Goal: Book appointment/travel/reservation

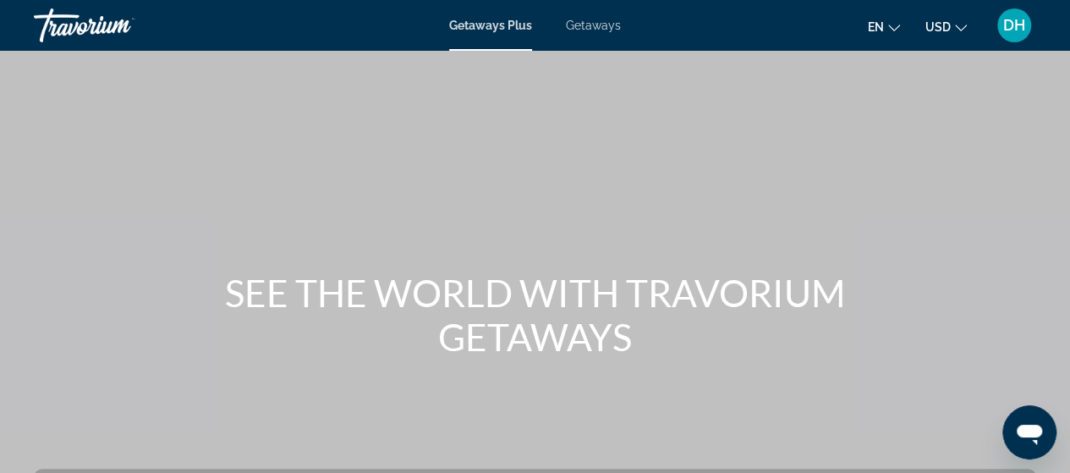
click at [519, 28] on span "Getaways Plus" at bounding box center [490, 26] width 83 height 14
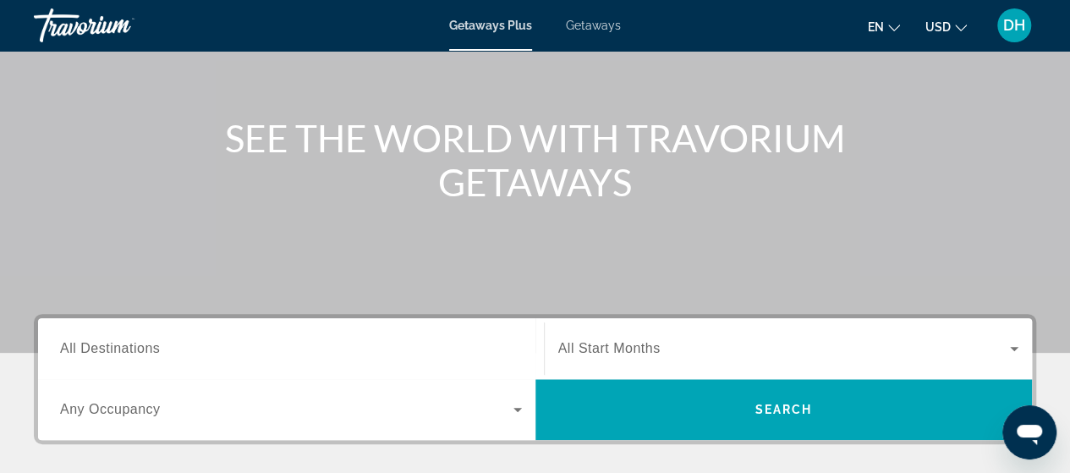
scroll to position [157, 0]
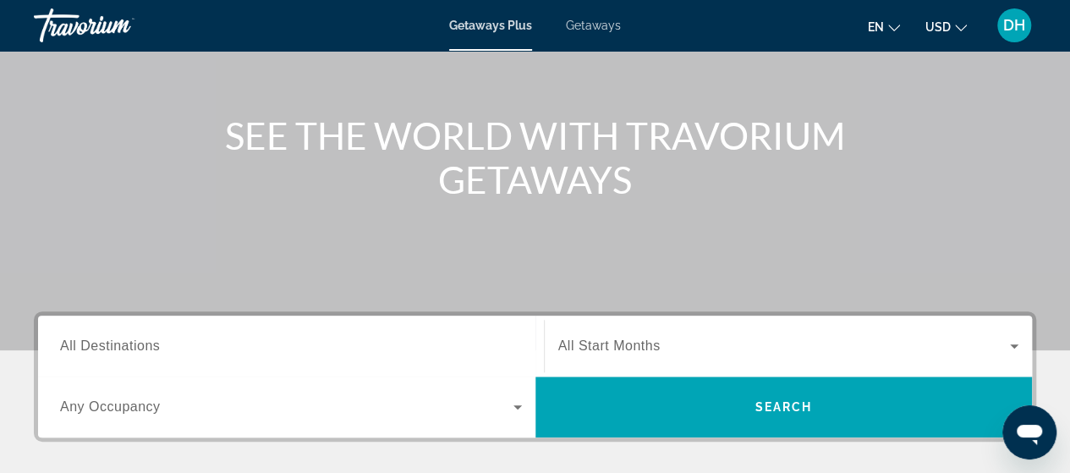
click at [149, 344] on span "All Destinations" at bounding box center [110, 345] width 100 height 14
click at [149, 344] on input "Destination All Destinations" at bounding box center [291, 347] width 462 height 20
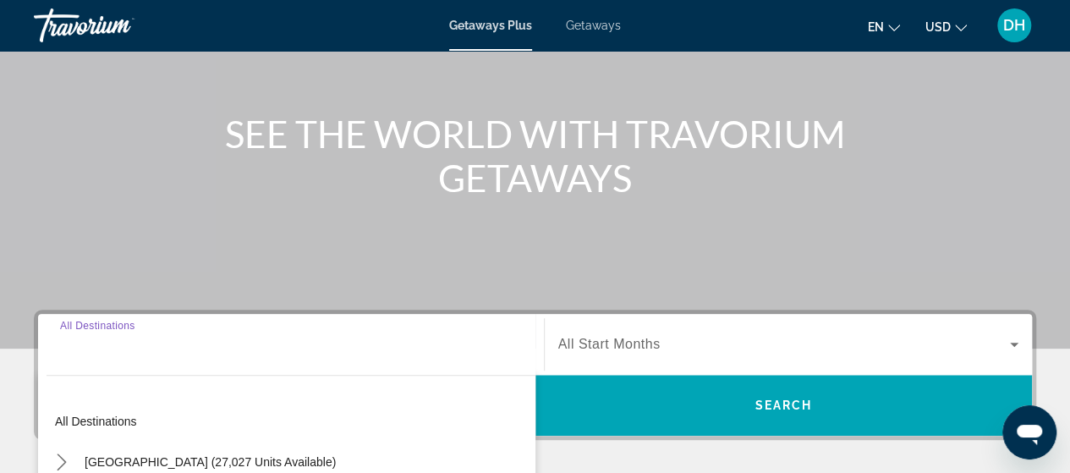
scroll to position [413, 0]
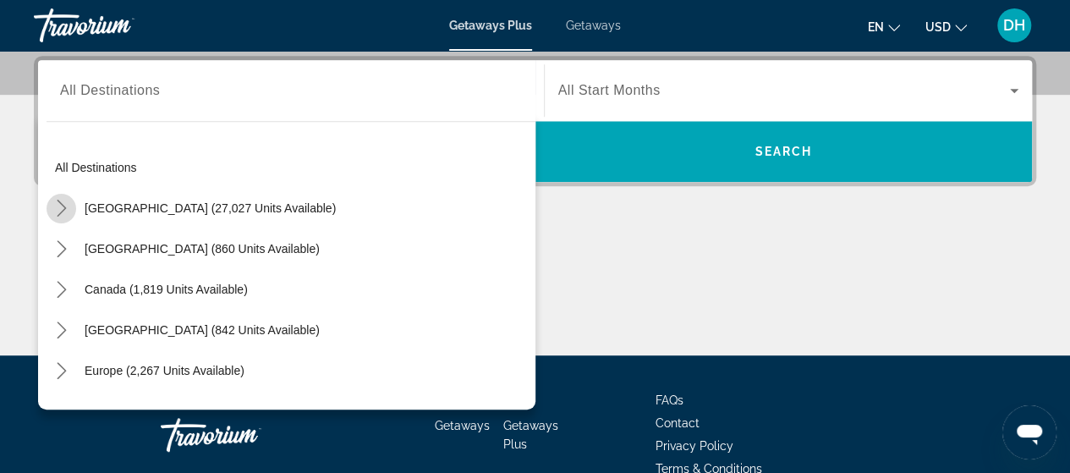
click at [60, 209] on icon "Toggle United States (27,027 units available) submenu" at bounding box center [61, 208] width 17 height 17
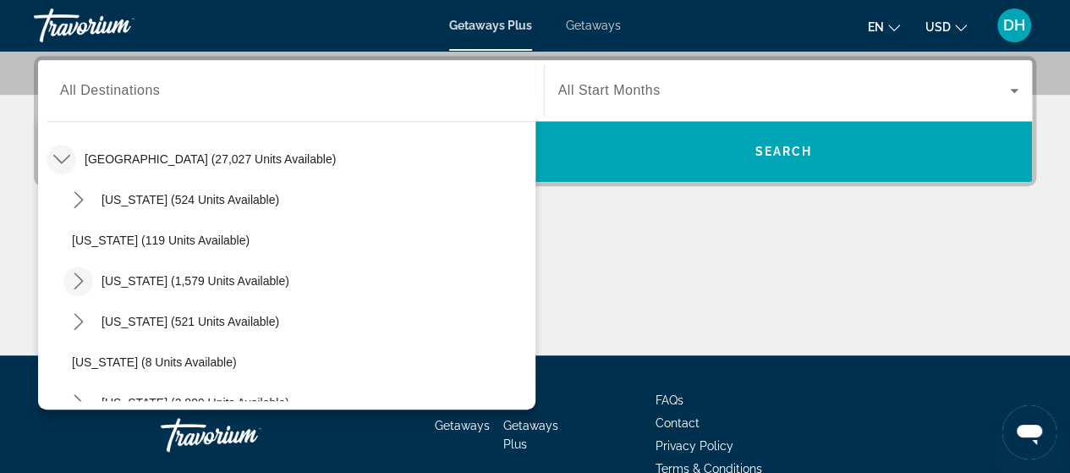
click at [74, 280] on icon "Toggle California (1,579 units available) submenu" at bounding box center [78, 280] width 17 height 17
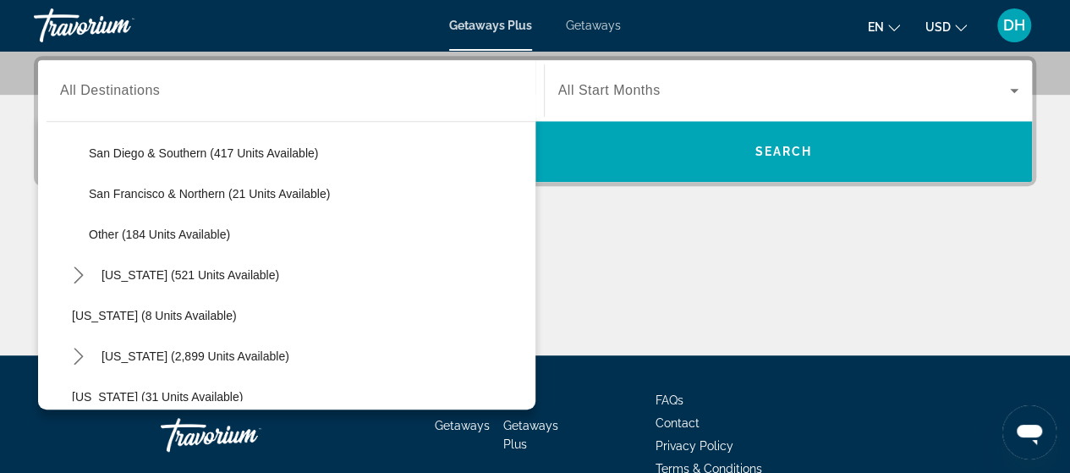
scroll to position [293, 0]
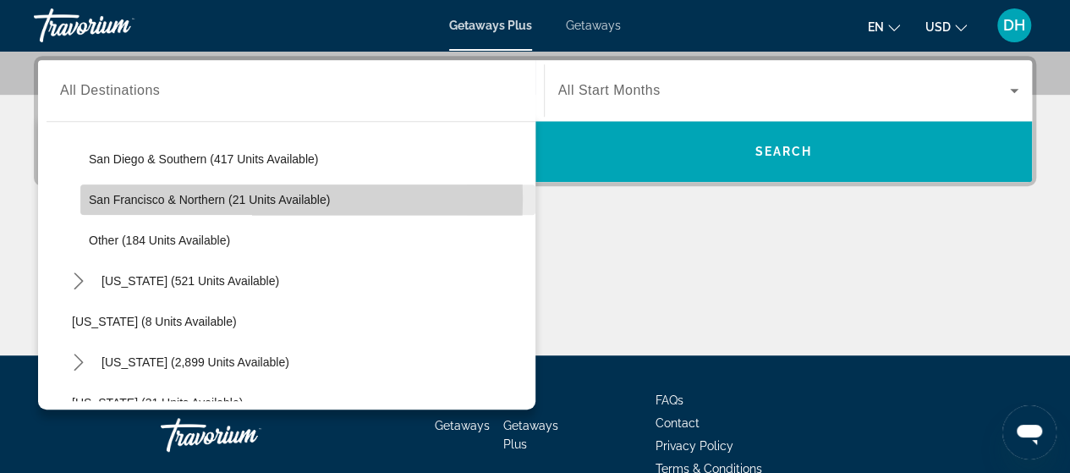
click at [172, 197] on span "San Francisco & Northern (21 units available)" at bounding box center [209, 200] width 241 height 14
type input "**********"
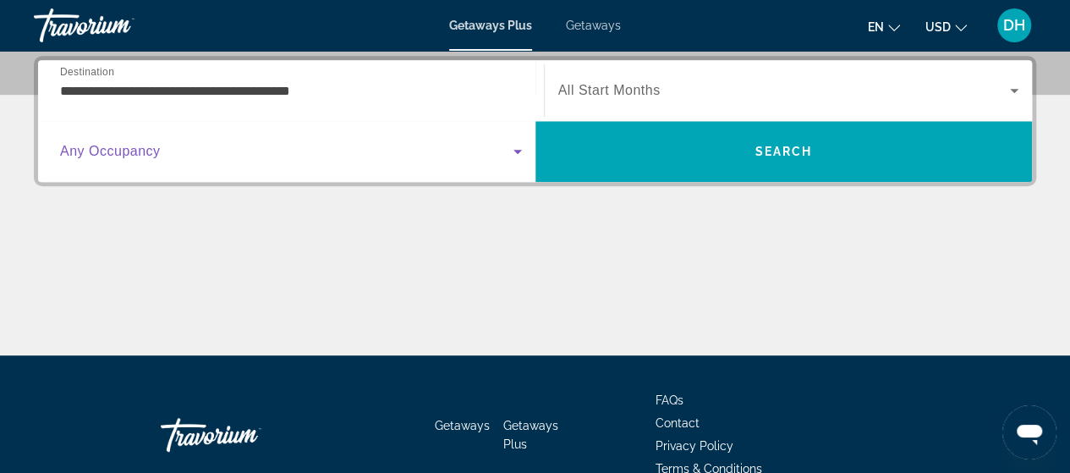
click at [513, 151] on icon "Search widget" at bounding box center [517, 151] width 20 height 20
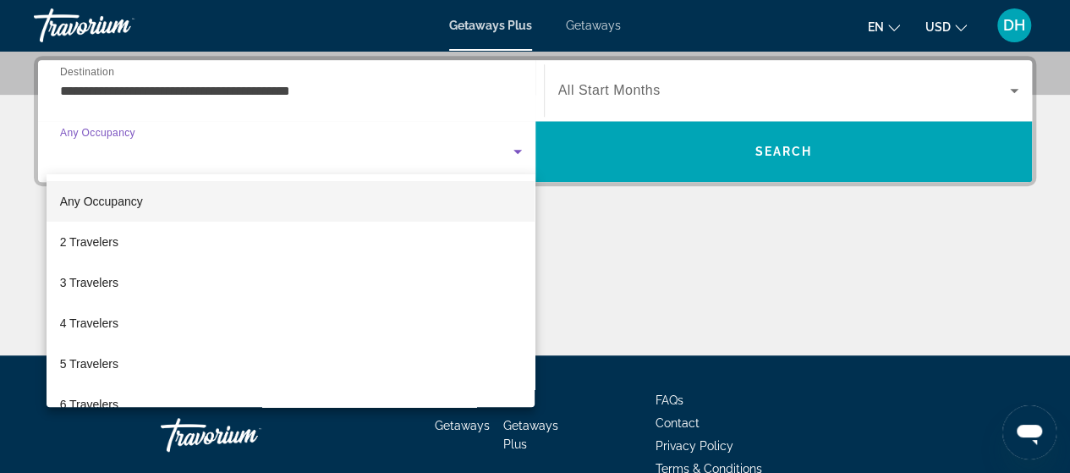
click at [573, 232] on div at bounding box center [535, 236] width 1070 height 473
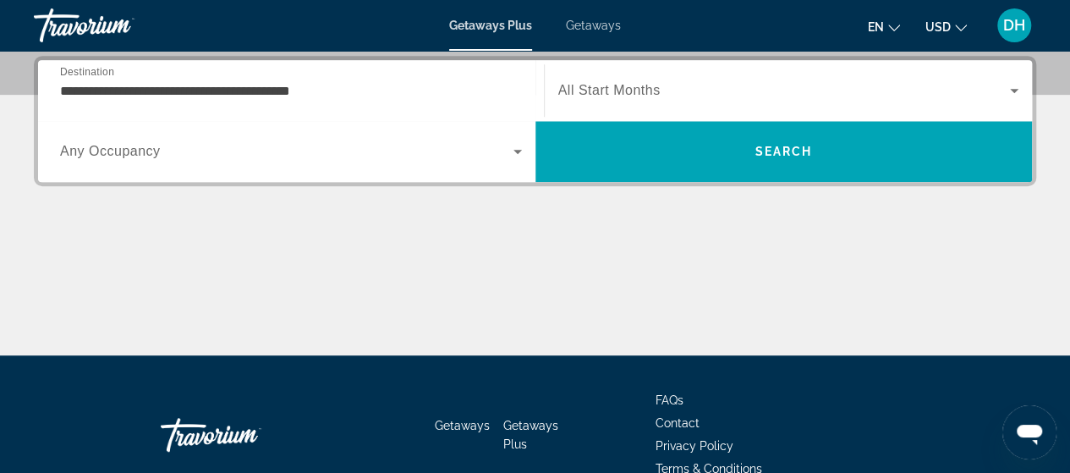
click at [1015, 84] on icon "Search widget" at bounding box center [1014, 90] width 20 height 20
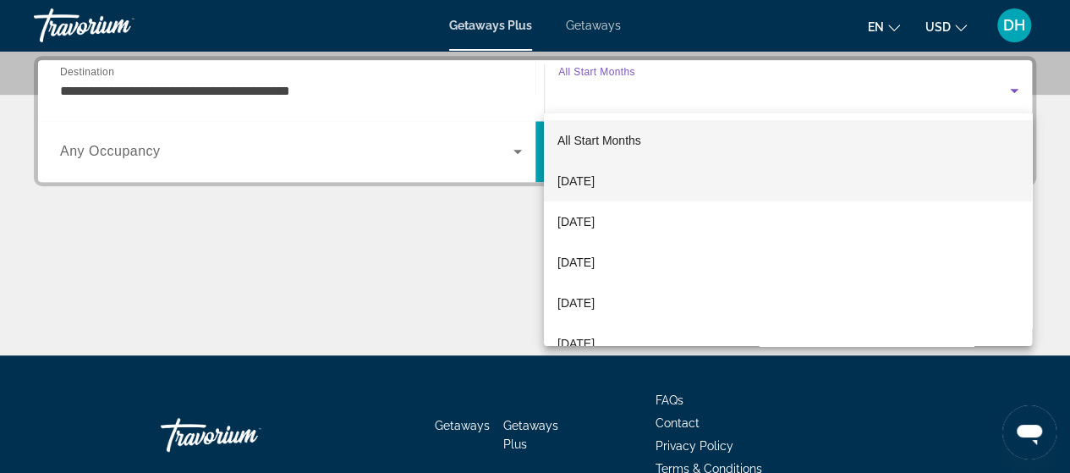
click at [595, 172] on span "[DATE]" at bounding box center [575, 181] width 37 height 20
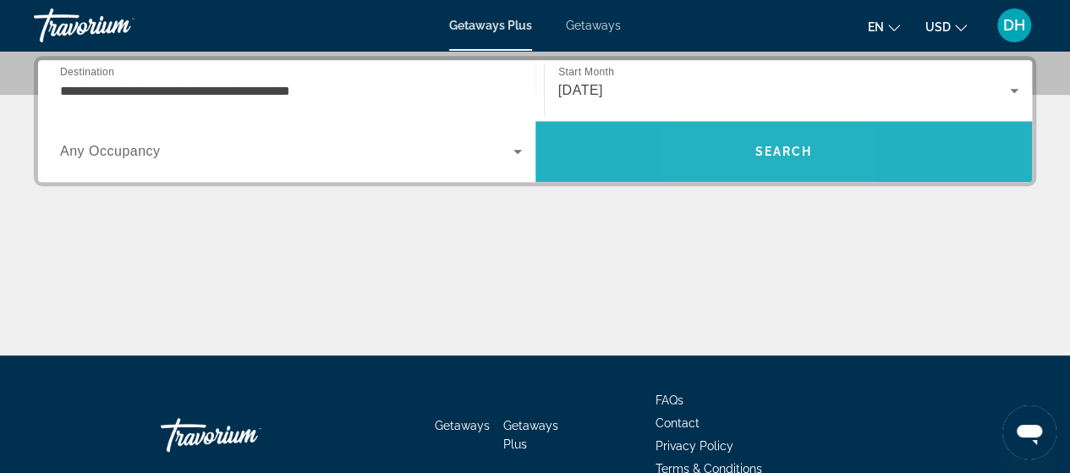
click at [739, 151] on span "Search" at bounding box center [783, 151] width 497 height 41
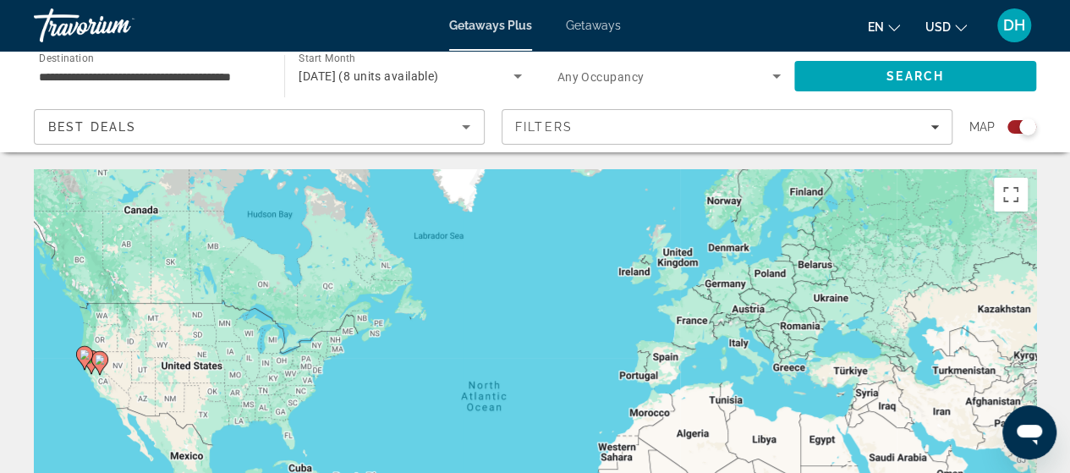
click at [739, 151] on app-map-search-filters "Best Deals Filters Map" at bounding box center [535, 126] width 1036 height 51
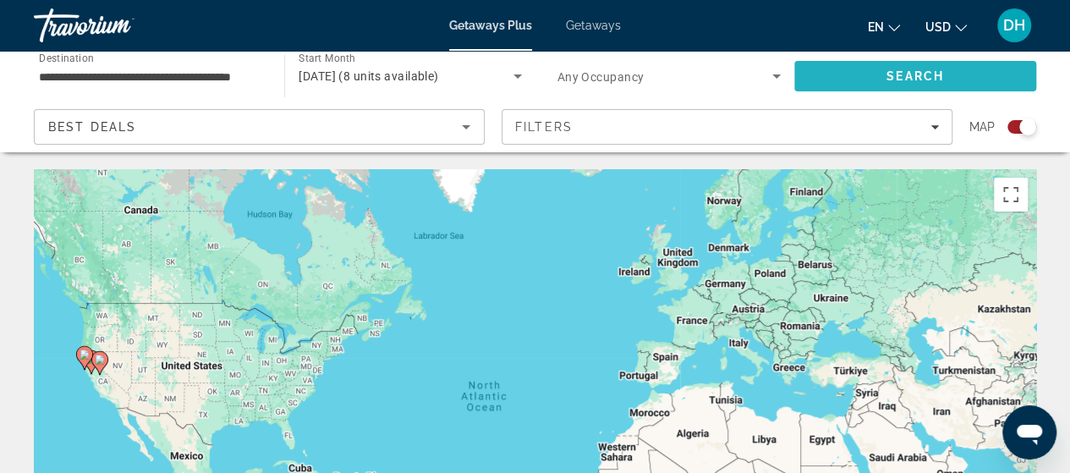
click at [880, 77] on span "Search" at bounding box center [915, 76] width 242 height 41
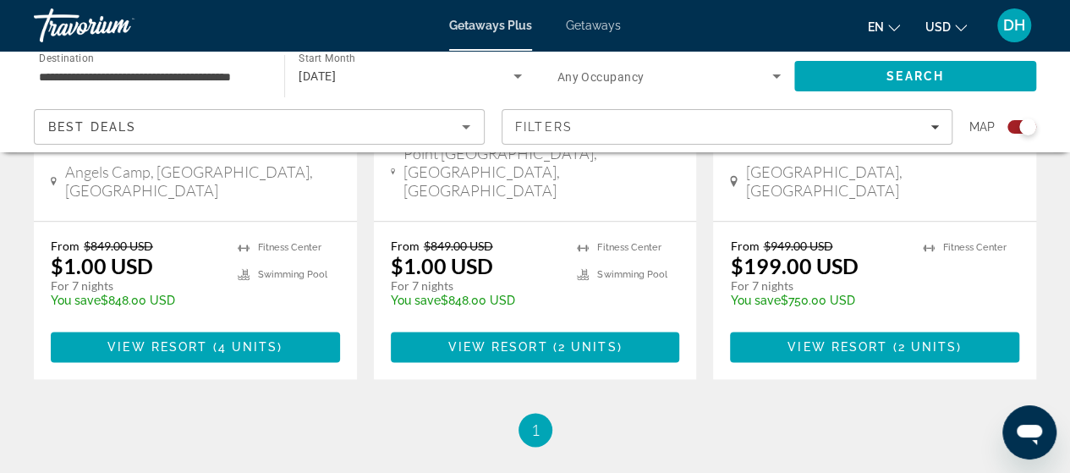
scroll to position [967, 0]
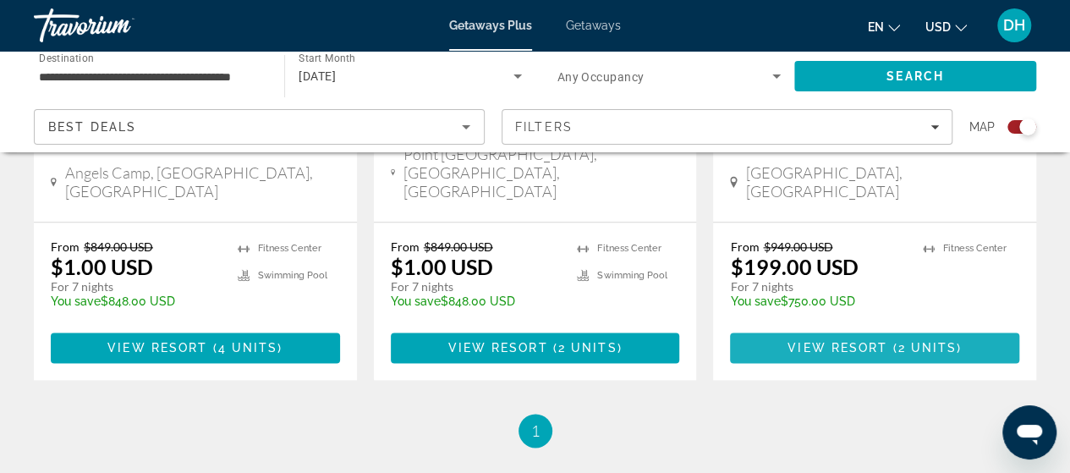
click at [908, 341] on span "2 units" at bounding box center [926, 348] width 59 height 14
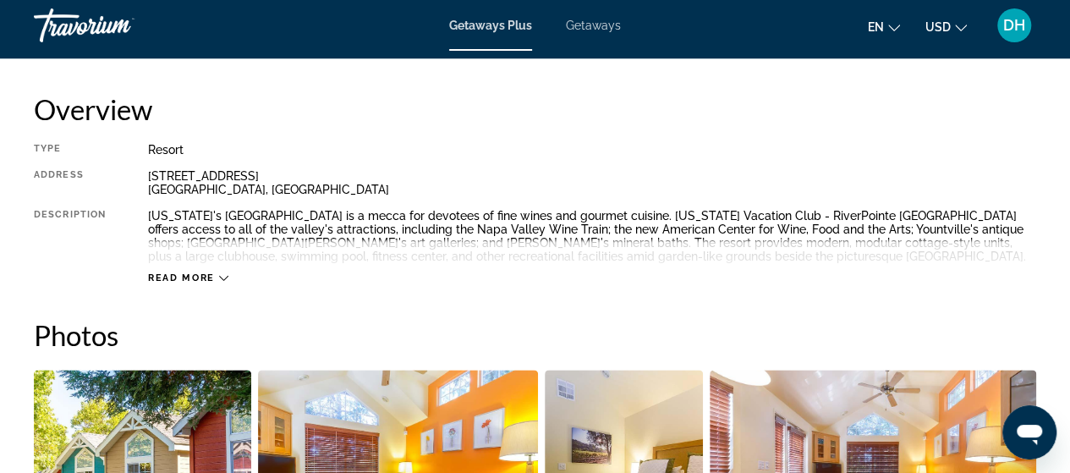
scroll to position [827, 0]
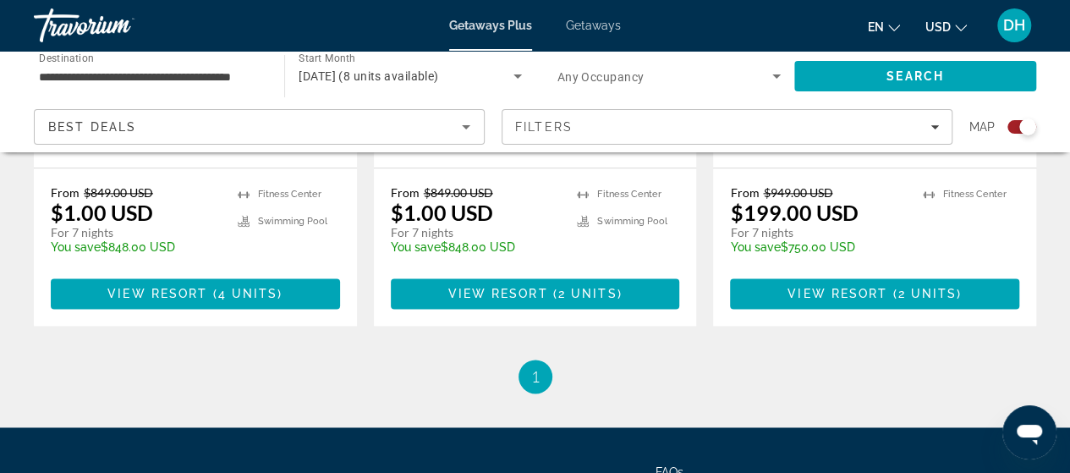
scroll to position [1019, 0]
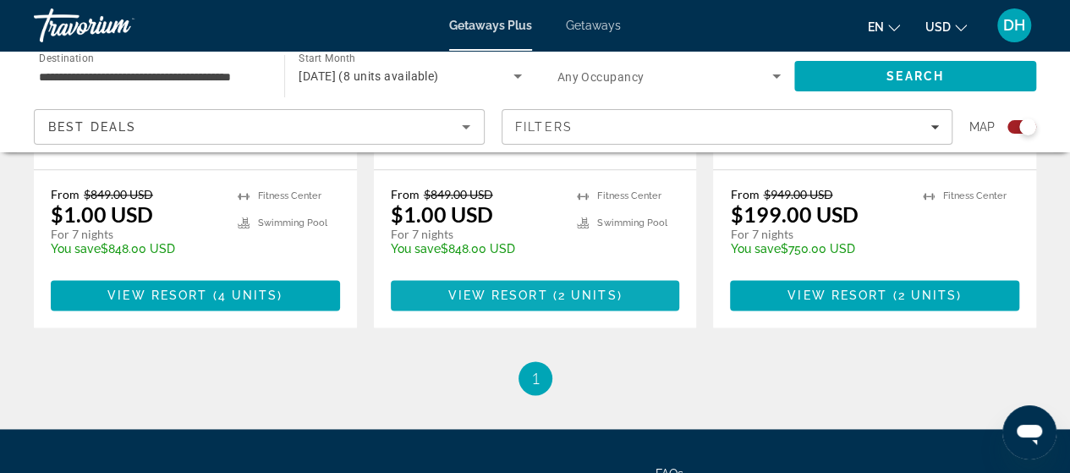
click at [471, 288] on span "View Resort" at bounding box center [497, 295] width 100 height 14
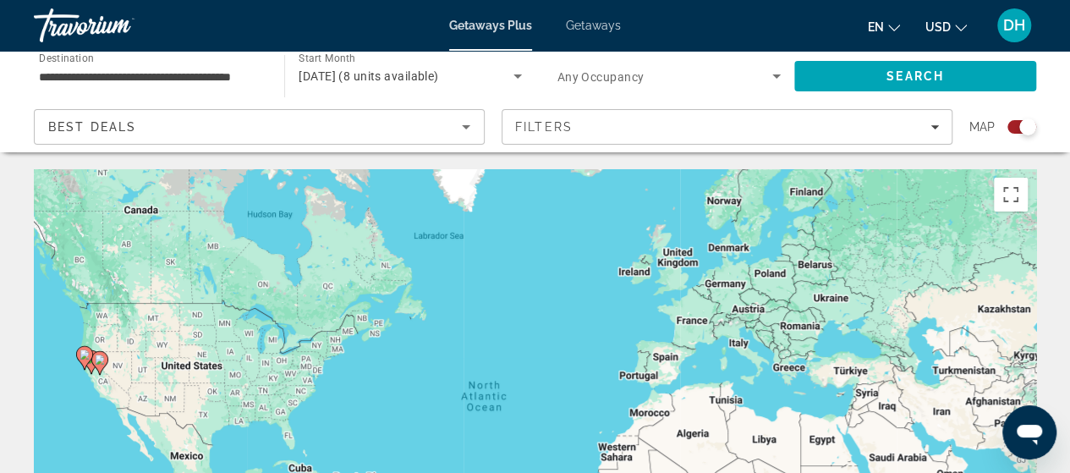
click at [158, 77] on input "**********" at bounding box center [150, 77] width 223 height 20
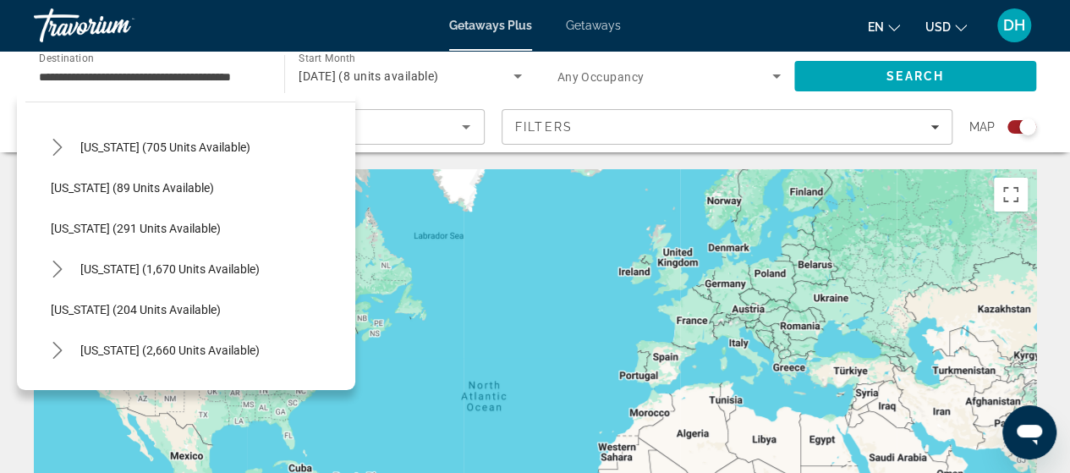
scroll to position [887, 0]
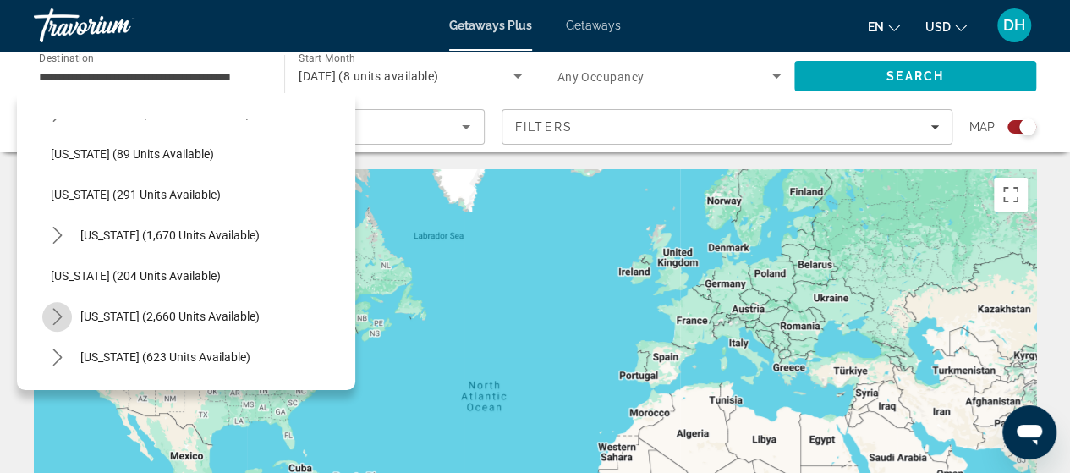
click at [54, 313] on icon "Toggle Nevada (2,660 units available) submenu" at bounding box center [57, 316] width 17 height 17
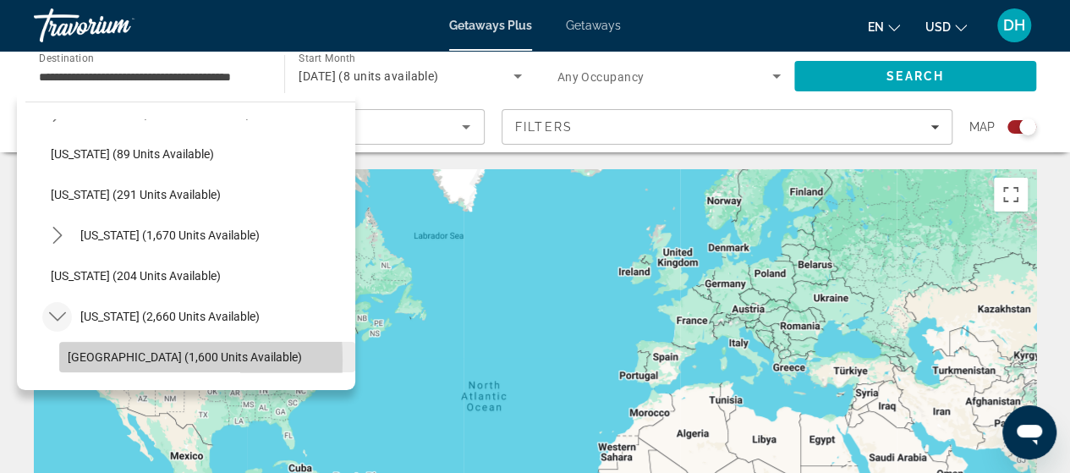
click at [76, 359] on span "[GEOGRAPHIC_DATA] (1,600 units available)" at bounding box center [185, 357] width 234 height 14
type input "**********"
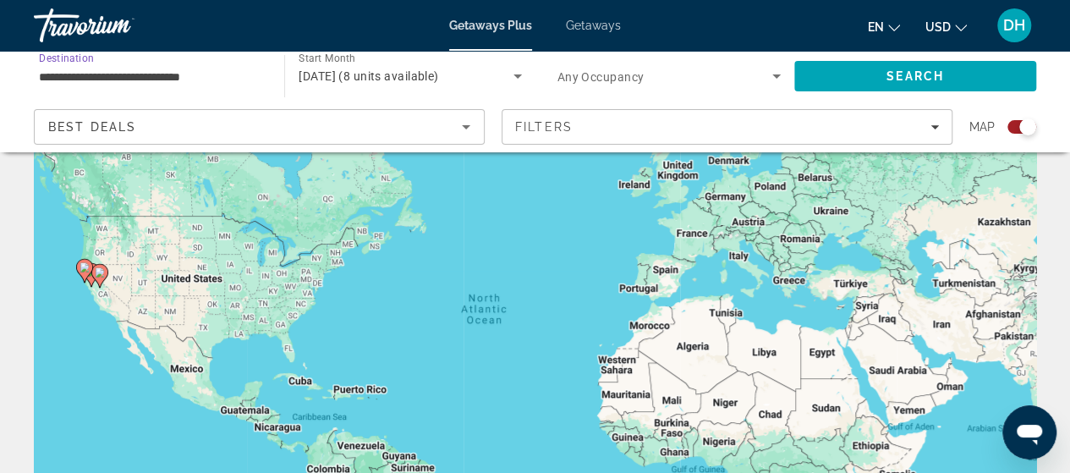
scroll to position [0, 0]
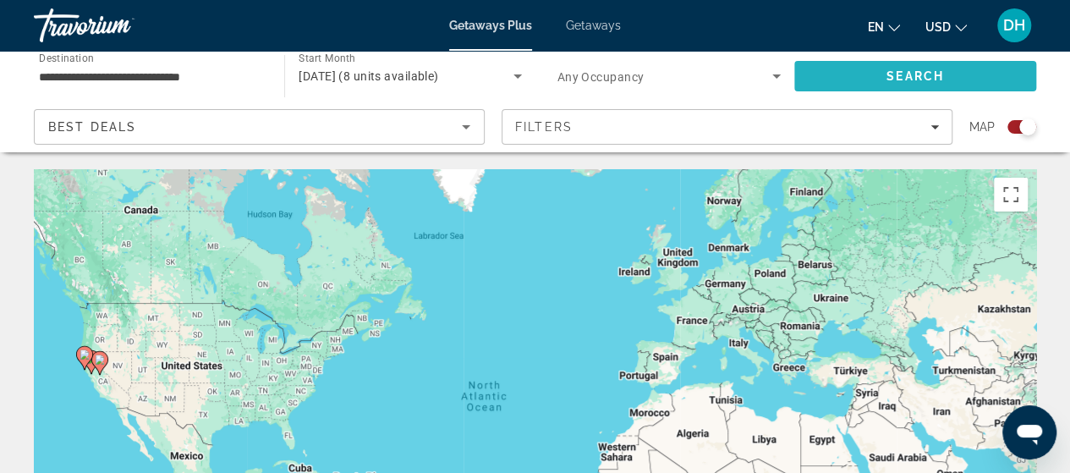
click at [896, 77] on span "Search" at bounding box center [915, 76] width 58 height 14
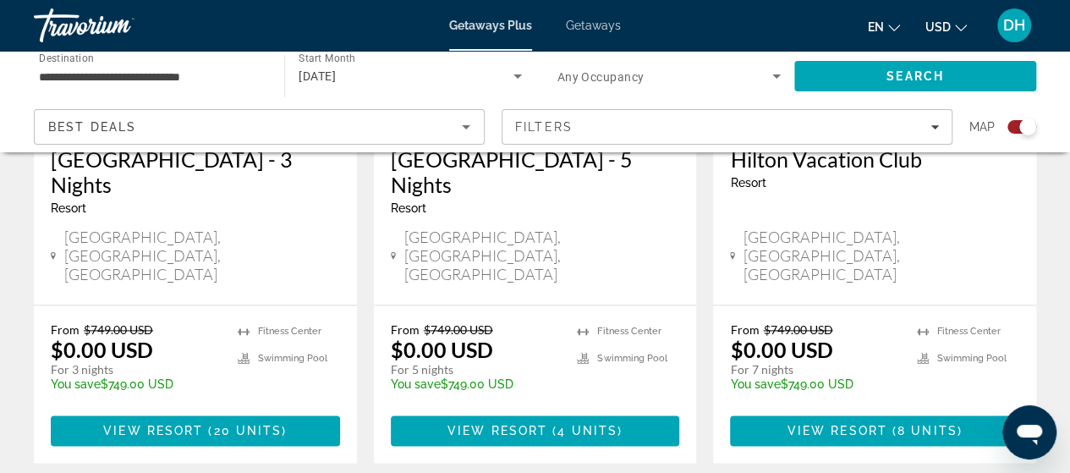
scroll to position [901, 0]
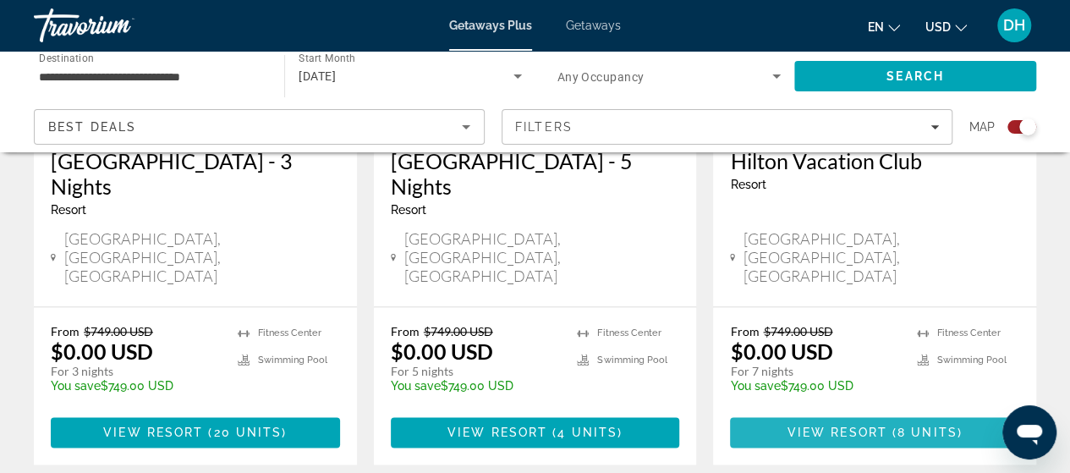
click at [808, 425] on span "View Resort" at bounding box center [837, 432] width 100 height 14
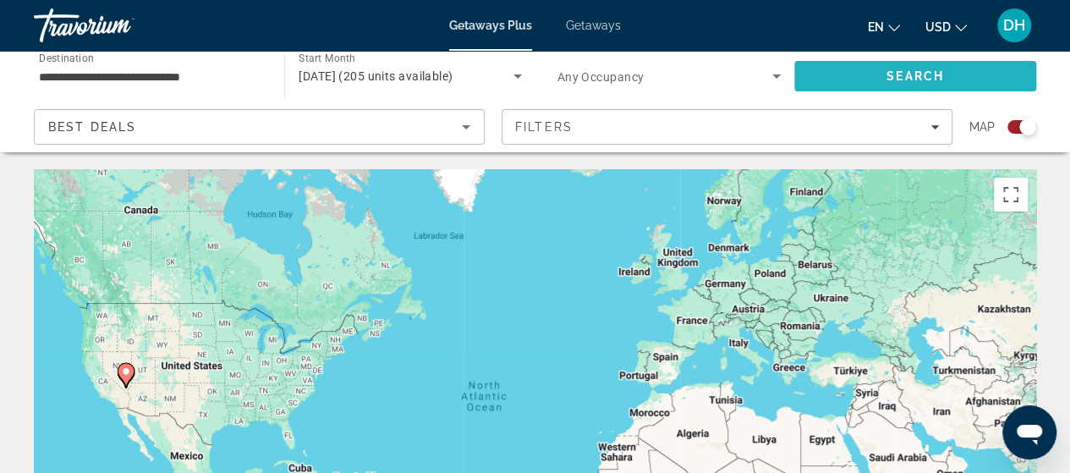
click at [858, 78] on span "Search" at bounding box center [915, 76] width 242 height 41
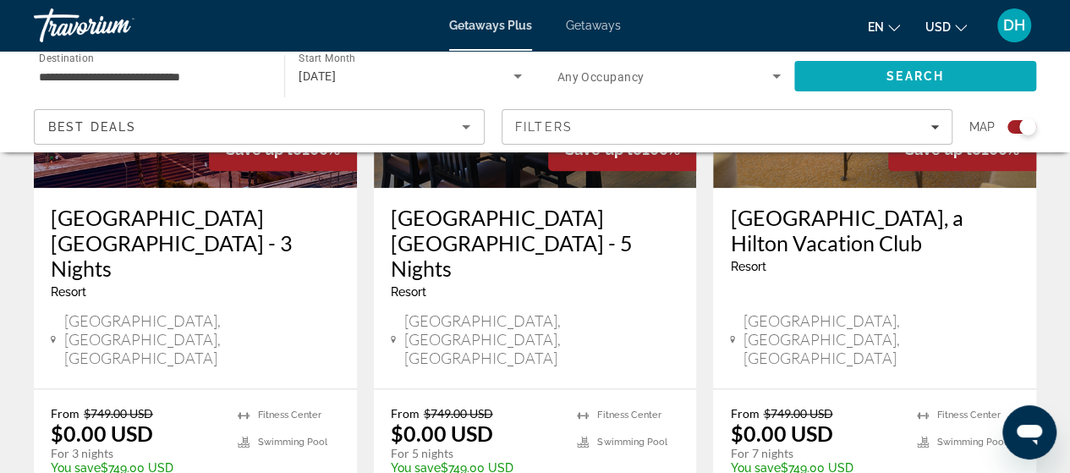
scroll to position [822, 0]
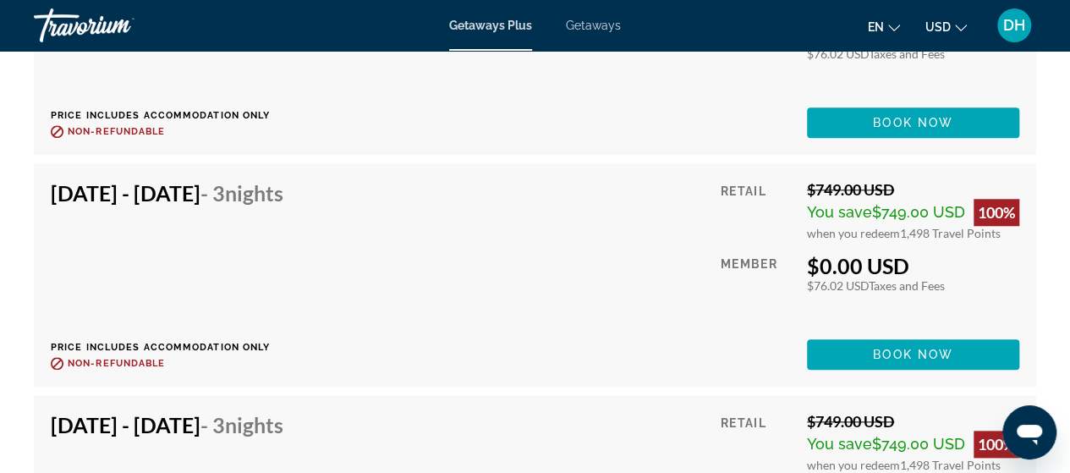
scroll to position [4118, 0]
